Goal: Task Accomplishment & Management: Use online tool/utility

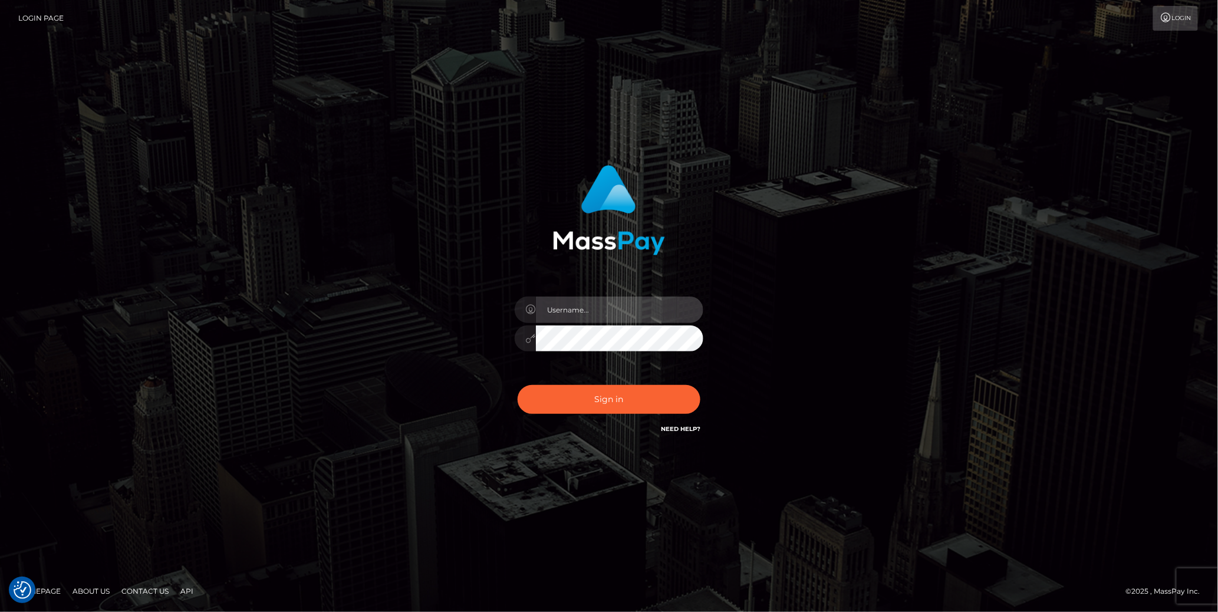
type input "cheli"
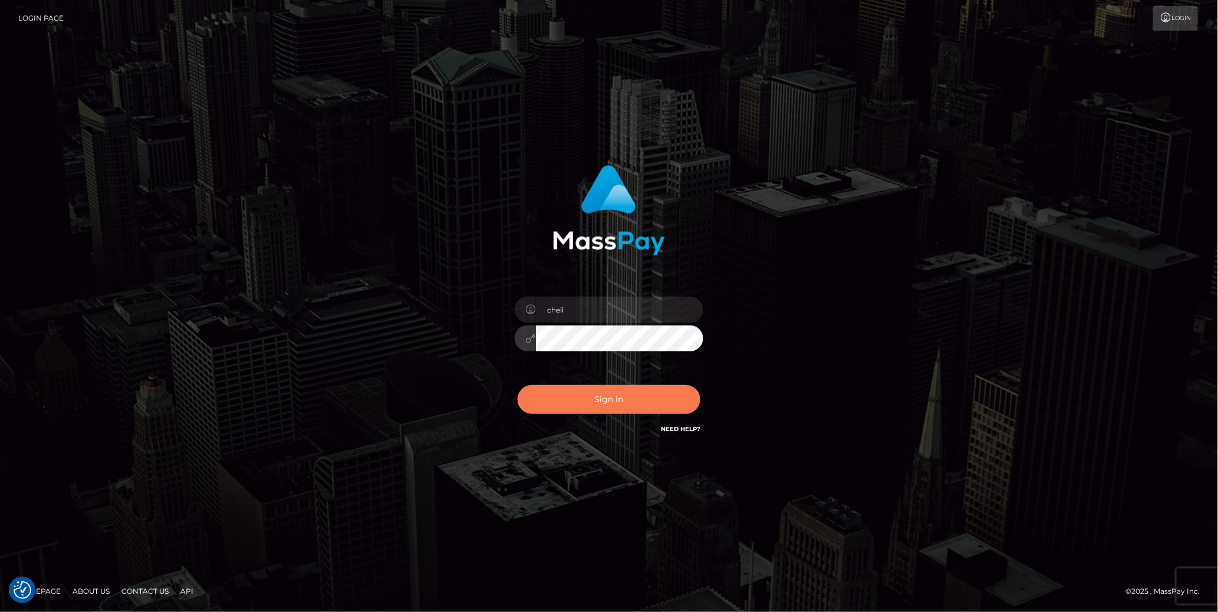
click at [543, 389] on button "Sign in" at bounding box center [608, 399] width 183 height 29
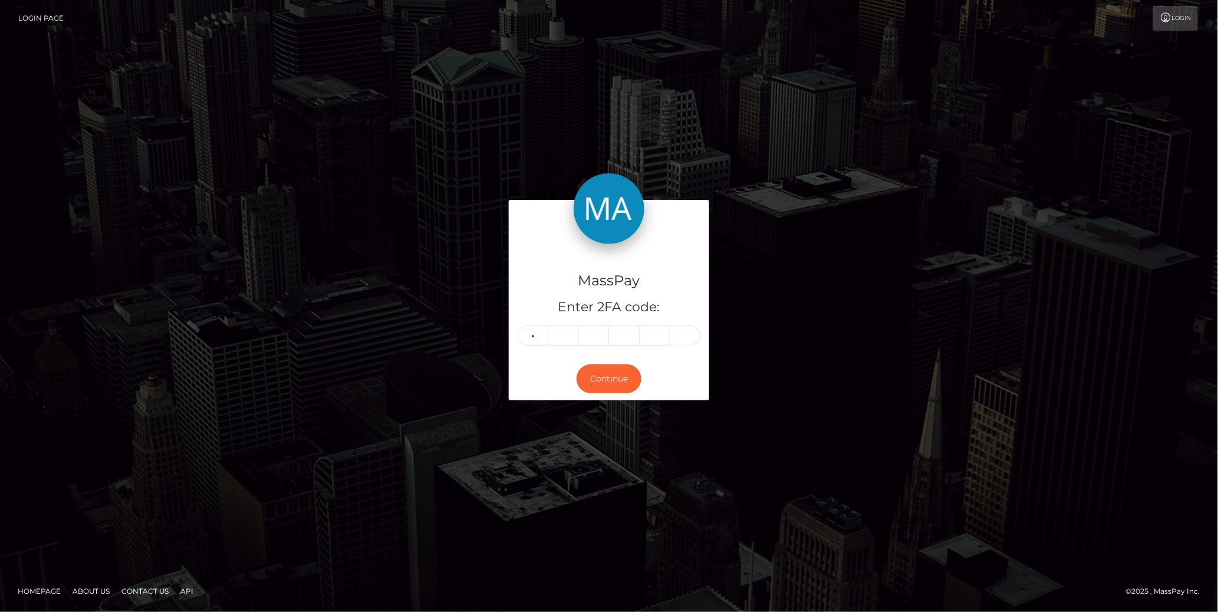
type input "2"
type input "4"
type input "5"
type input "6"
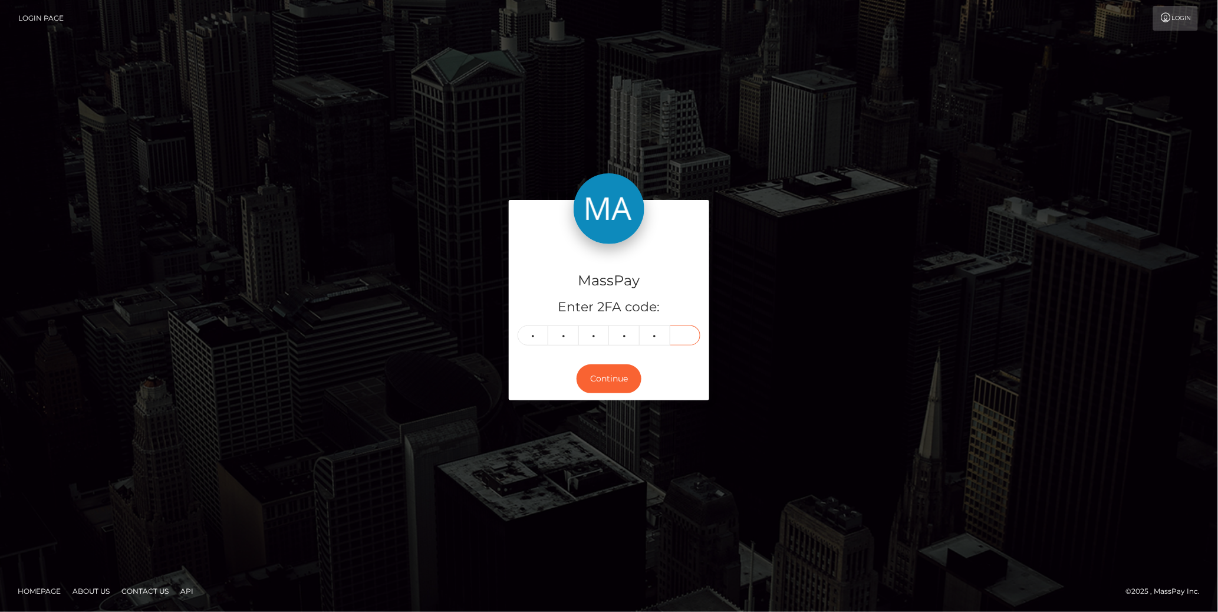
type input "1"
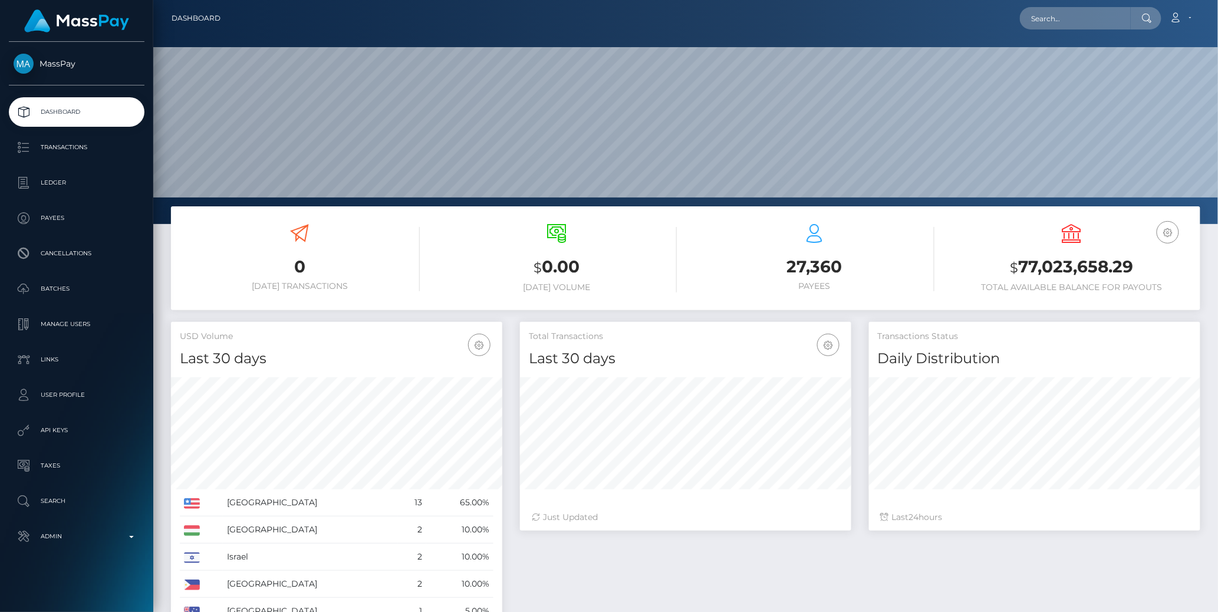
scroll to position [209, 331]
click at [67, 149] on p "Transactions" at bounding box center [77, 148] width 126 height 18
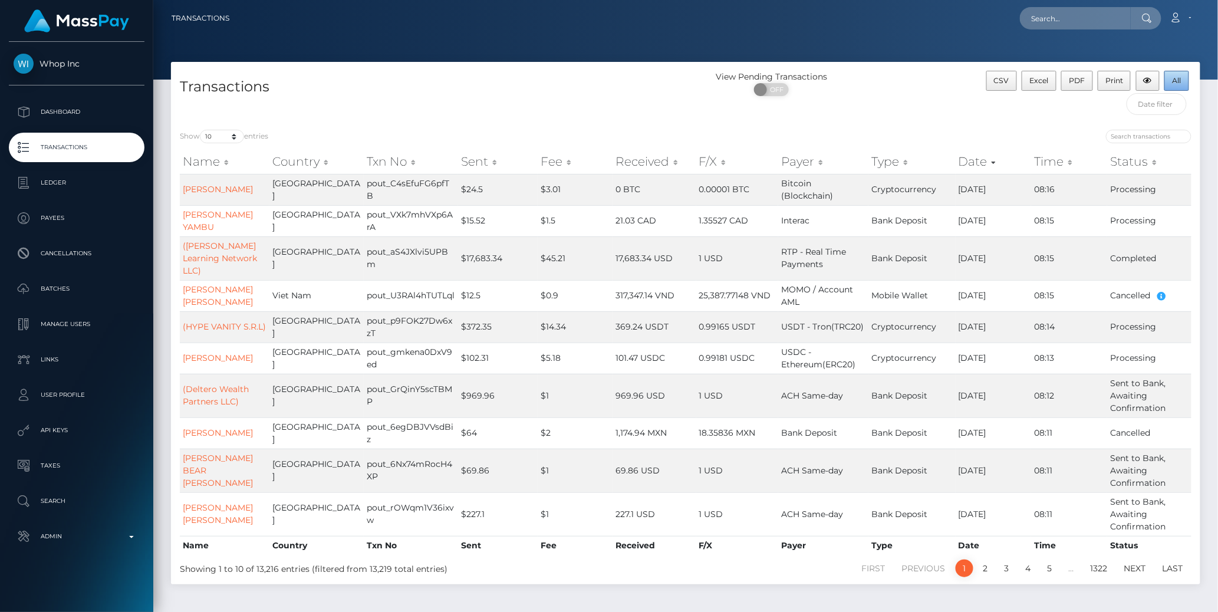
click at [1181, 81] on span "All" at bounding box center [1176, 80] width 9 height 9
click at [458, 158] on th "Sent" at bounding box center [498, 162] width 80 height 24
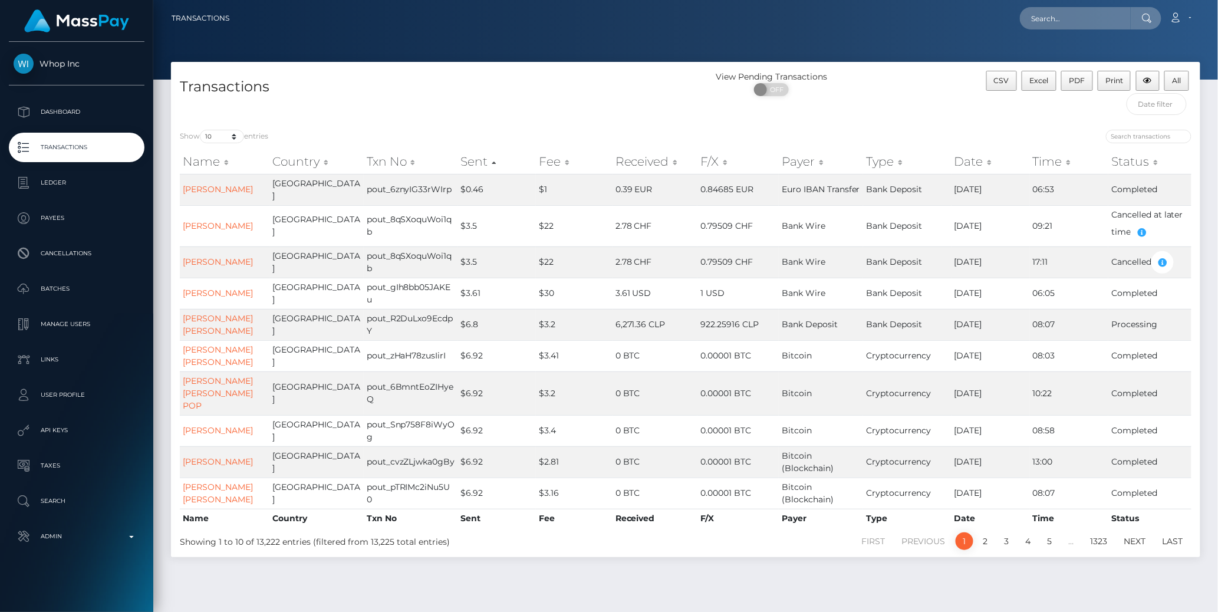
click at [458, 160] on th "Sent" at bounding box center [497, 162] width 78 height 24
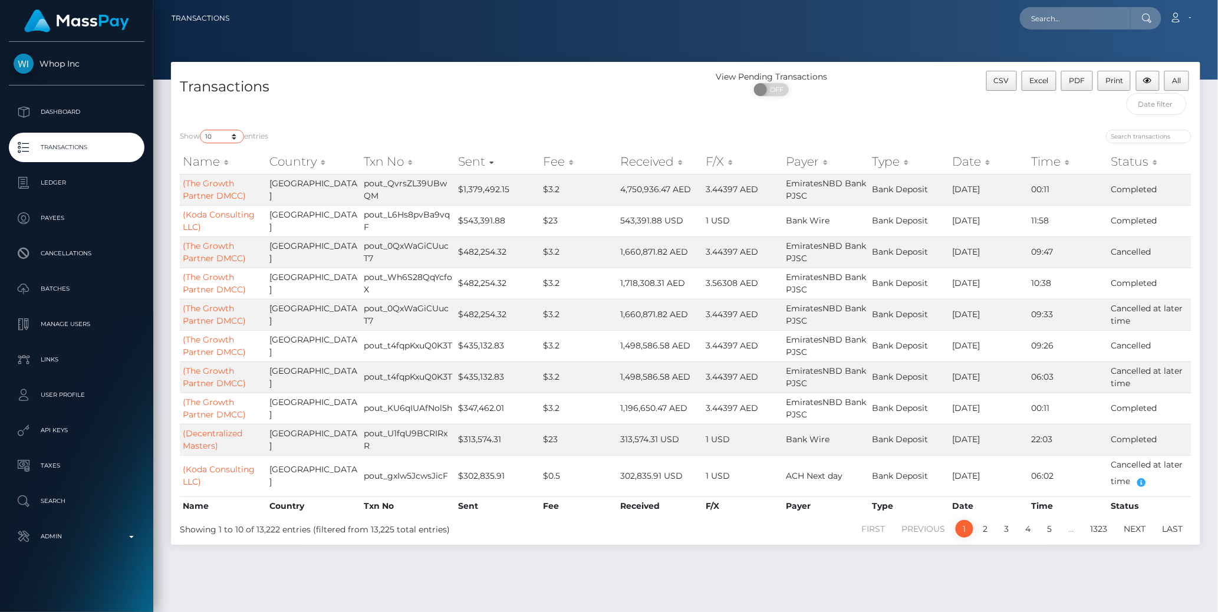
click at [231, 140] on select "10 25 50 100 250 500 1,000 3,500 All" at bounding box center [222, 137] width 44 height 14
select select "100"
click at [201, 130] on select "10 25 50 100 250 500 1,000 3,500 All" at bounding box center [222, 137] width 44 height 14
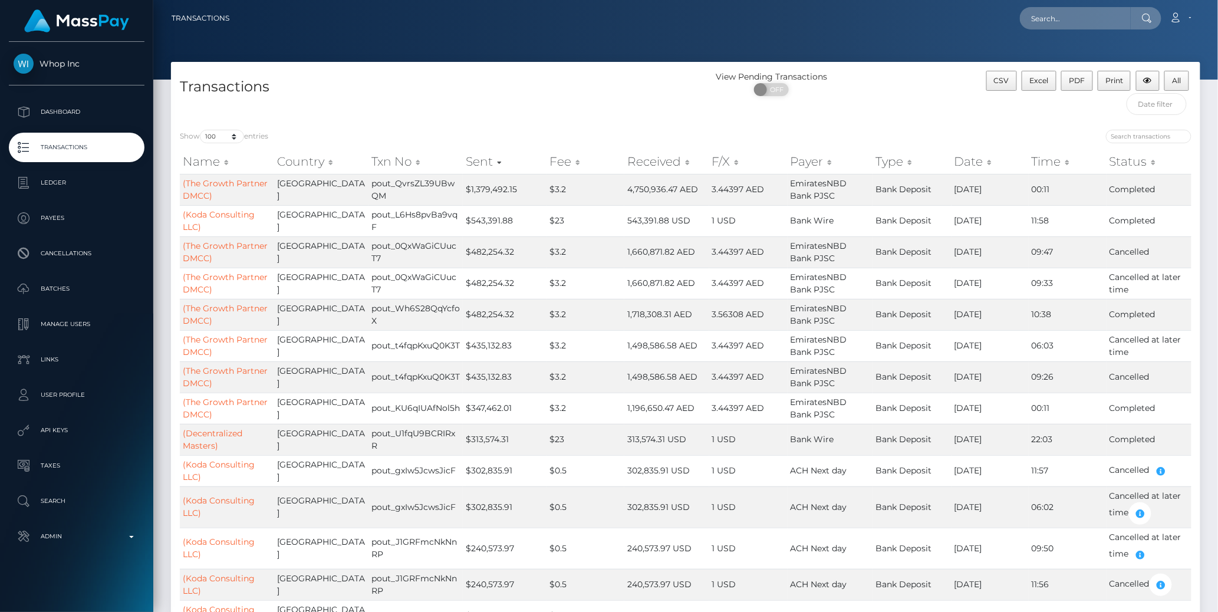
scroll to position [341, 0]
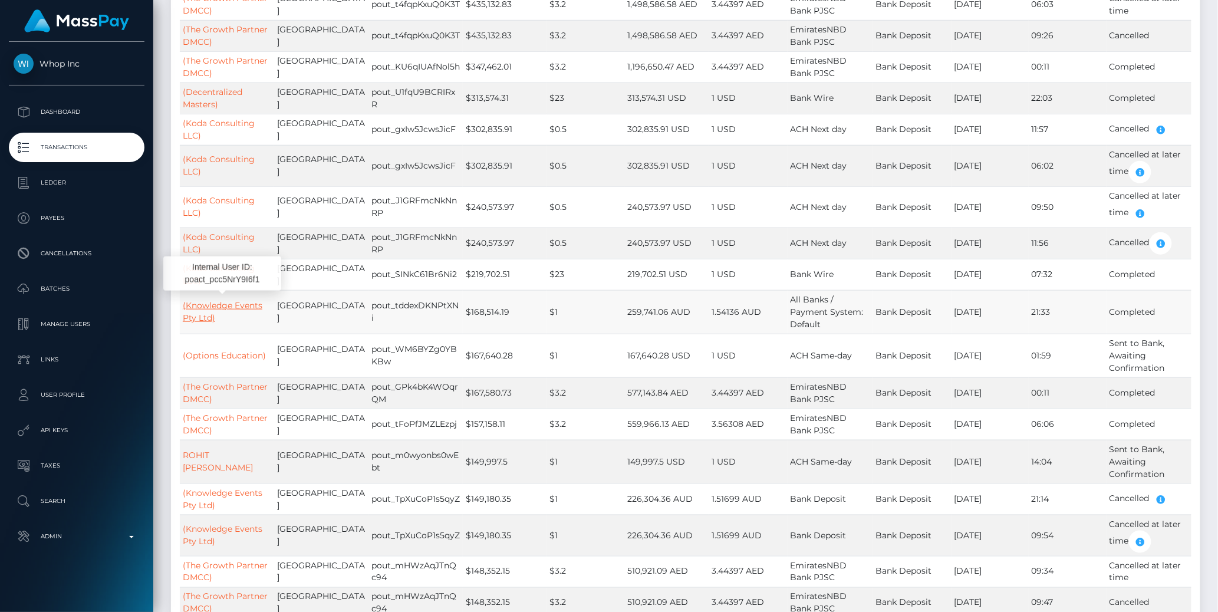
click at [222, 301] on link "(Knowledge Events Pty Ltd)" at bounding box center [223, 311] width 80 height 23
click at [337, 311] on td "Australia" at bounding box center [321, 312] width 94 height 44
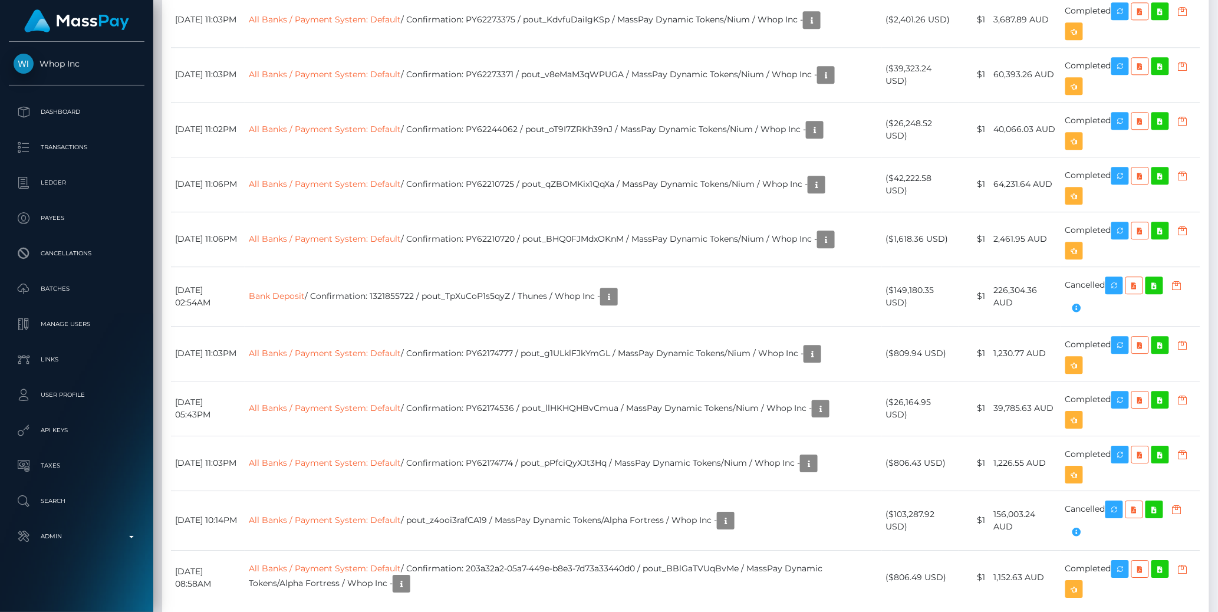
scroll to position [141, 331]
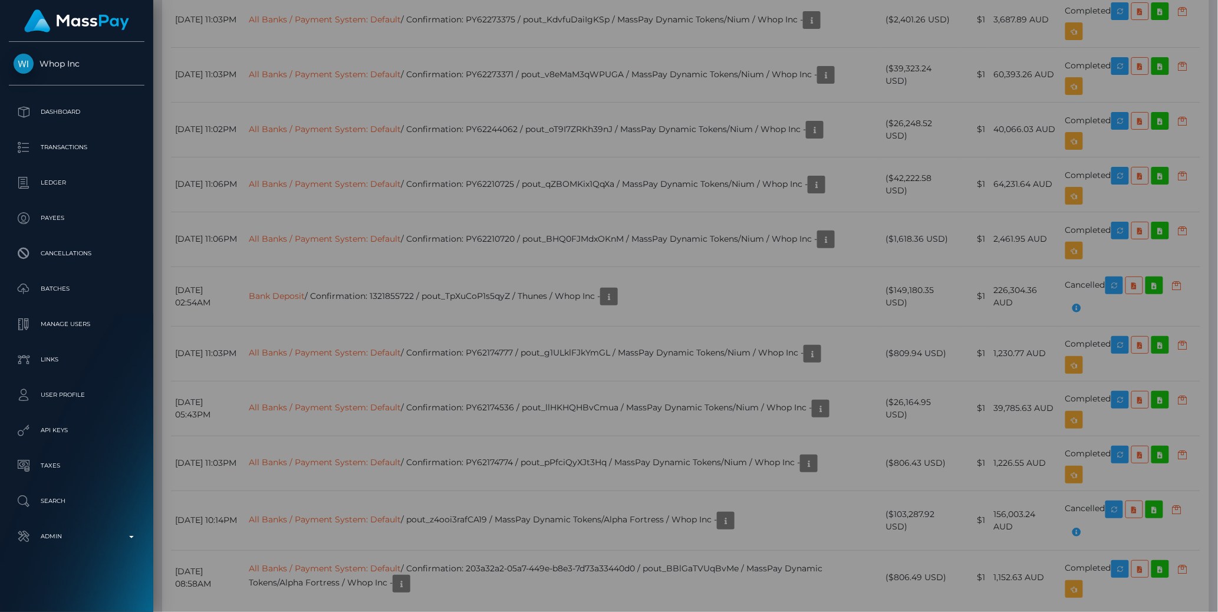
click at [839, 128] on div "× Payout Information Metadata: Object withdrawal_id: "wdrl_TlfW4qPkI4XiV" payou…" at bounding box center [609, 306] width 1218 height 612
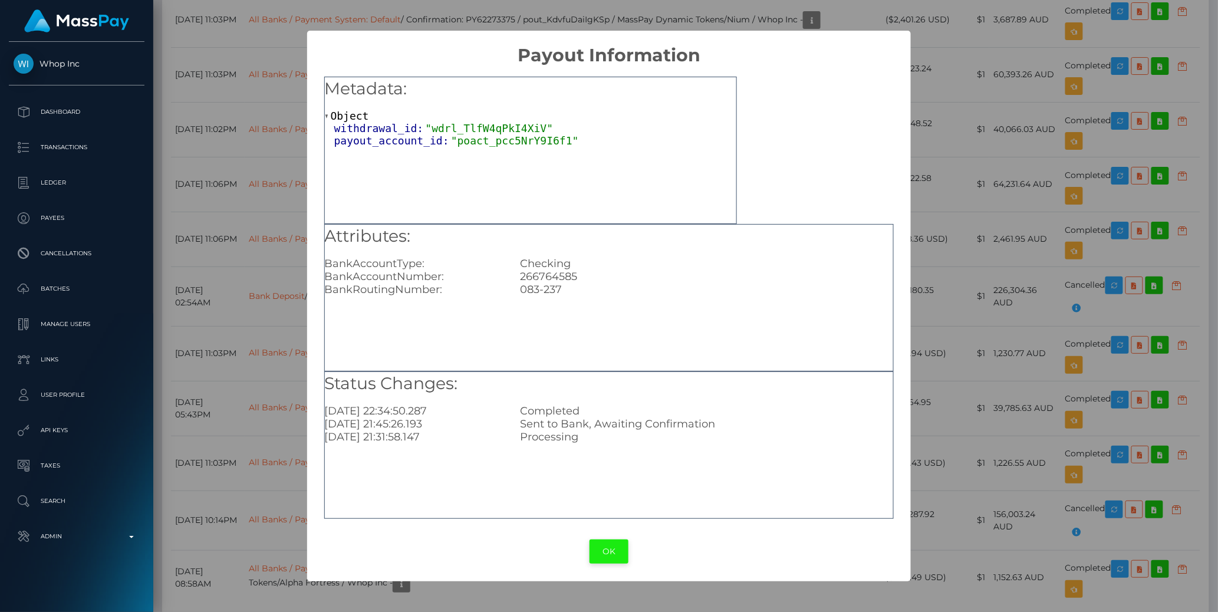
click at [600, 551] on button "OK" at bounding box center [608, 551] width 39 height 24
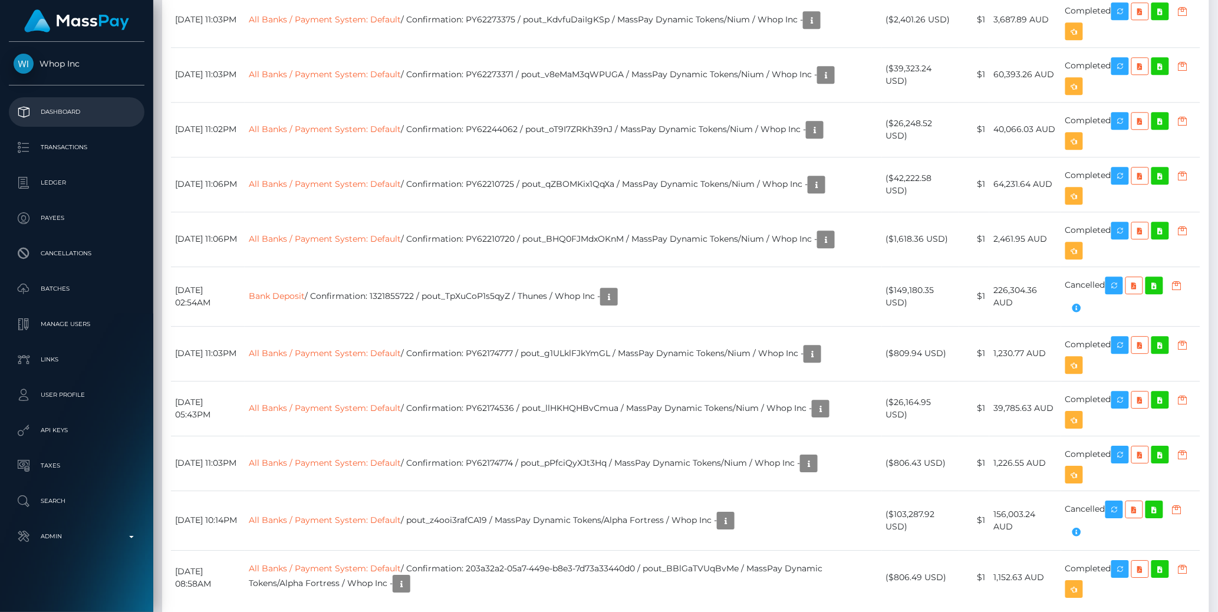
click at [61, 111] on p "Dashboard" at bounding box center [77, 112] width 126 height 18
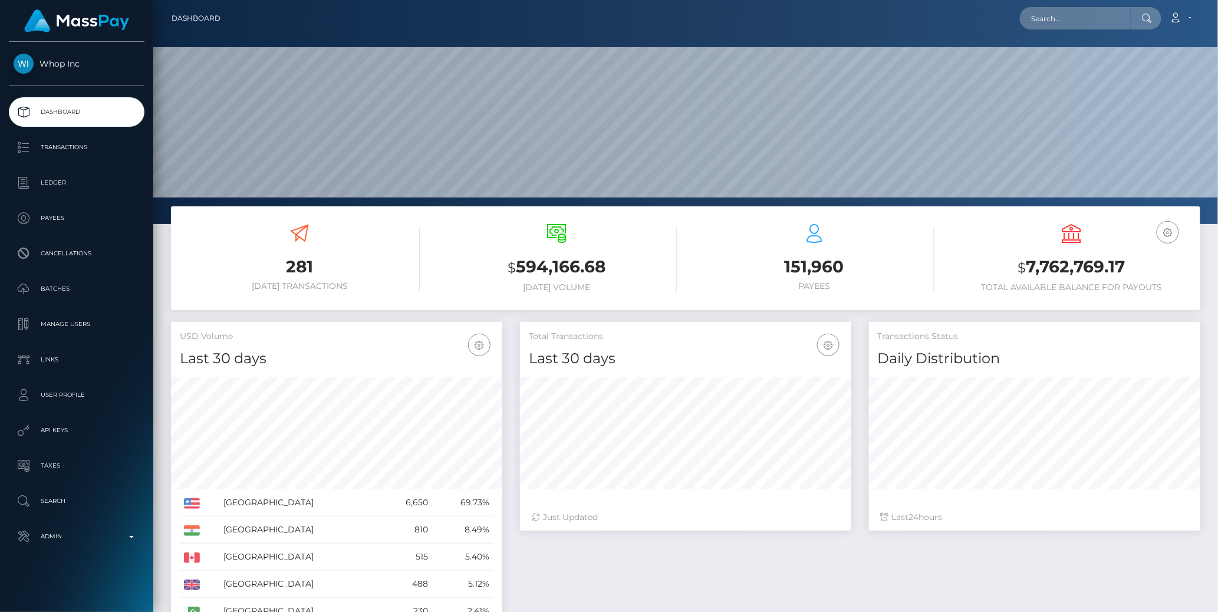
scroll to position [209, 331]
